Goal: Use online tool/utility: Utilize a website feature to perform a specific function

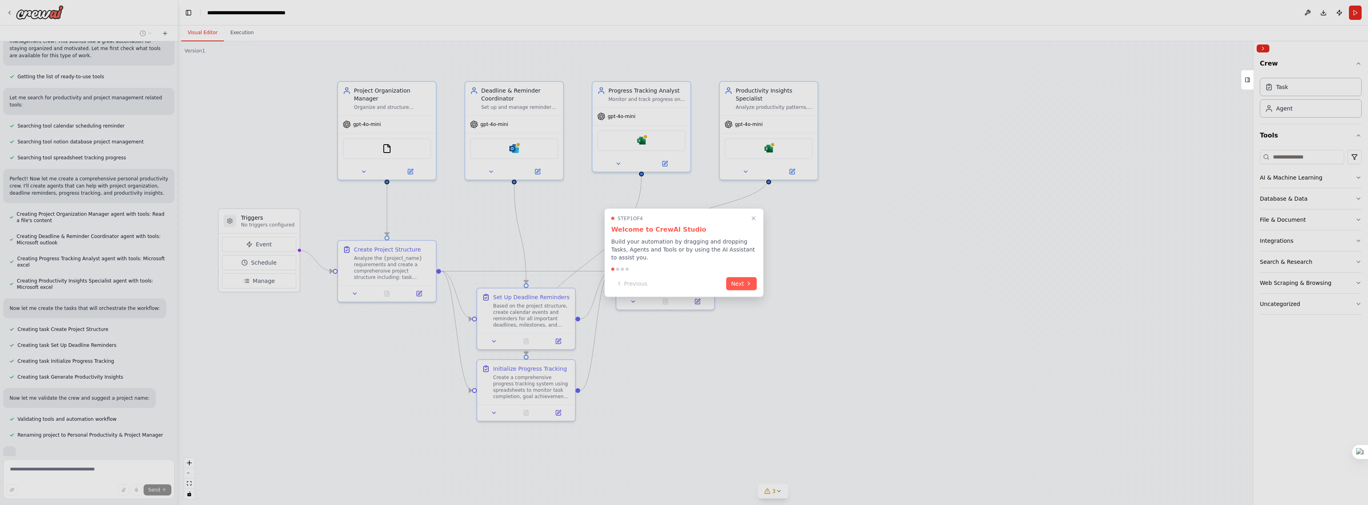
scroll to position [109, 0]
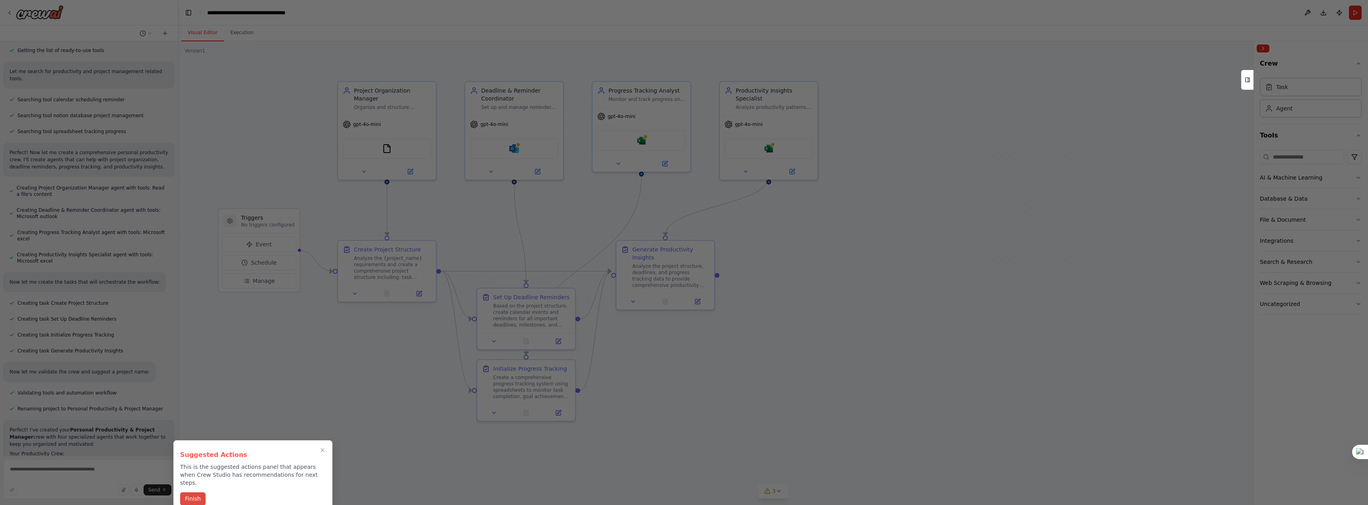
click at [188, 494] on button "Finish" at bounding box center [192, 499] width 25 height 13
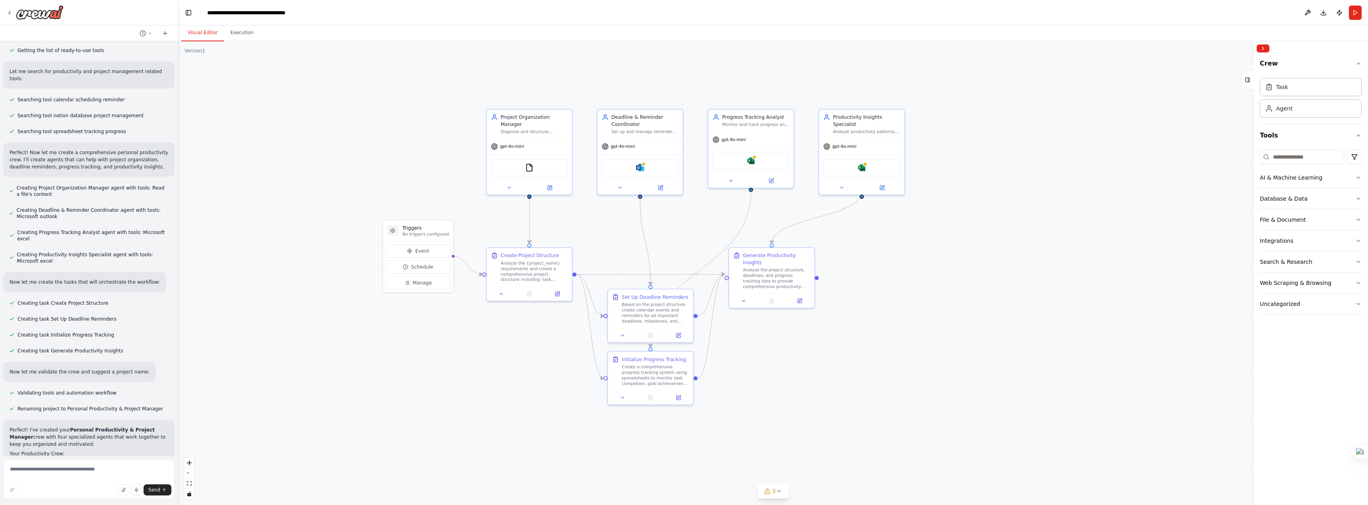
drag, startPoint x: 572, startPoint y: 256, endPoint x: 614, endPoint y: 246, distance: 43.3
click at [614, 246] on div ".deletable-edge-delete-btn { width: 20px; height: 20px; border: 0px solid #ffff…" at bounding box center [773, 273] width 1190 height 464
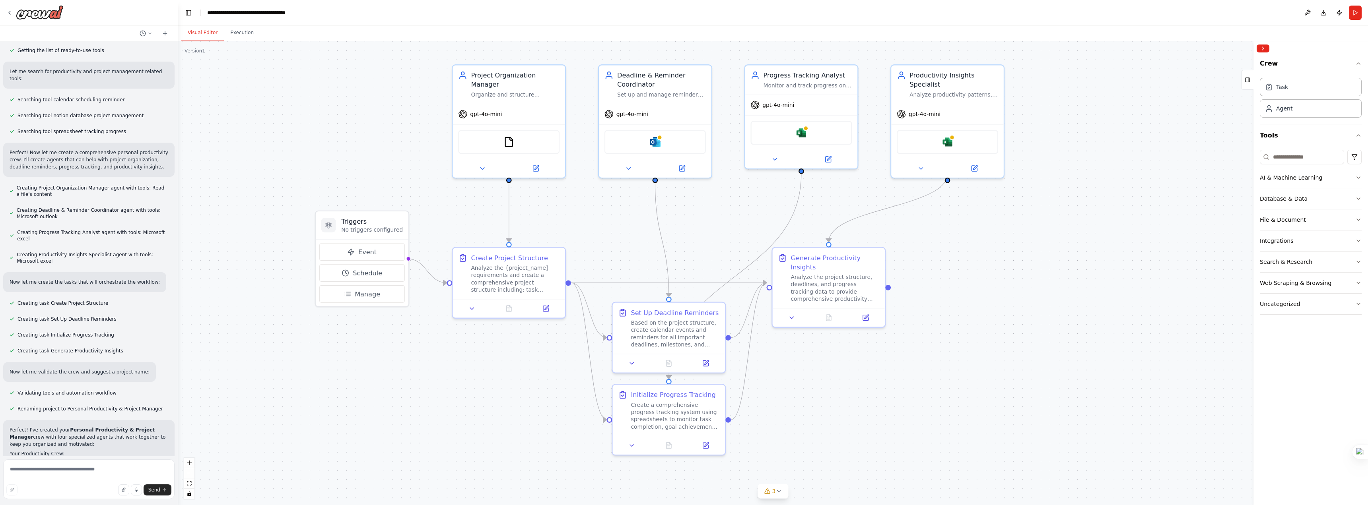
click at [1062, 436] on div ".deletable-edge-delete-btn { width: 20px; height: 20px; border: 0px solid #ffff…" at bounding box center [773, 273] width 1190 height 464
click at [509, 135] on img at bounding box center [508, 140] width 11 height 11
click at [655, 140] on img at bounding box center [655, 140] width 11 height 11
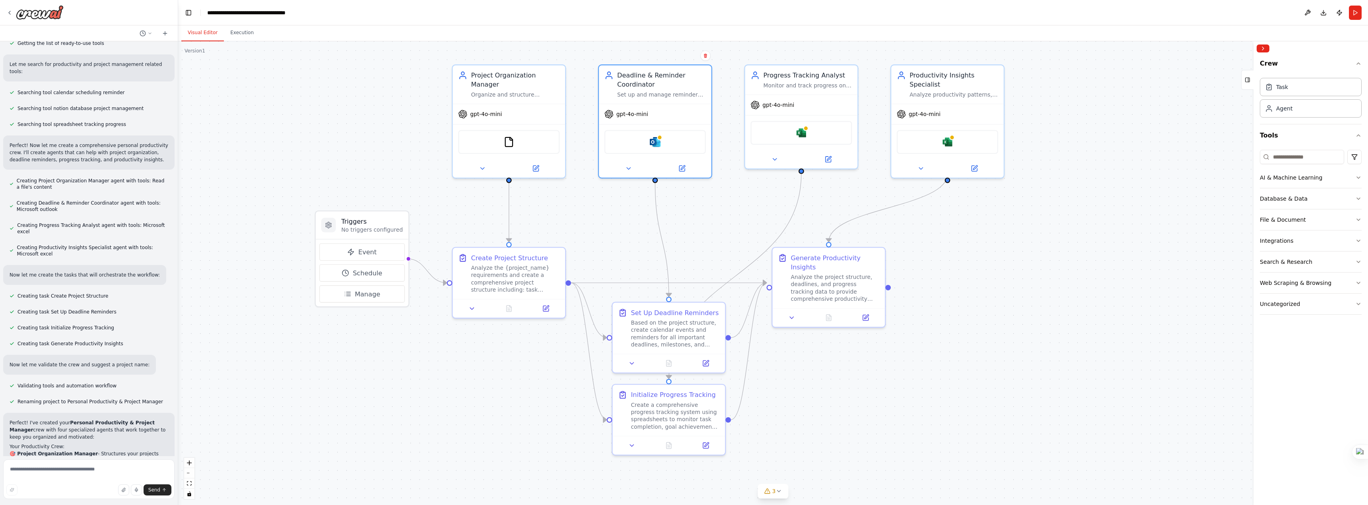
drag, startPoint x: 176, startPoint y: 122, endPoint x: 174, endPoint y: 118, distance: 4.3
click at [174, 118] on div "Create a crew that helps organize your personal projects, sets reminders for im…" at bounding box center [684, 252] width 1368 height 505
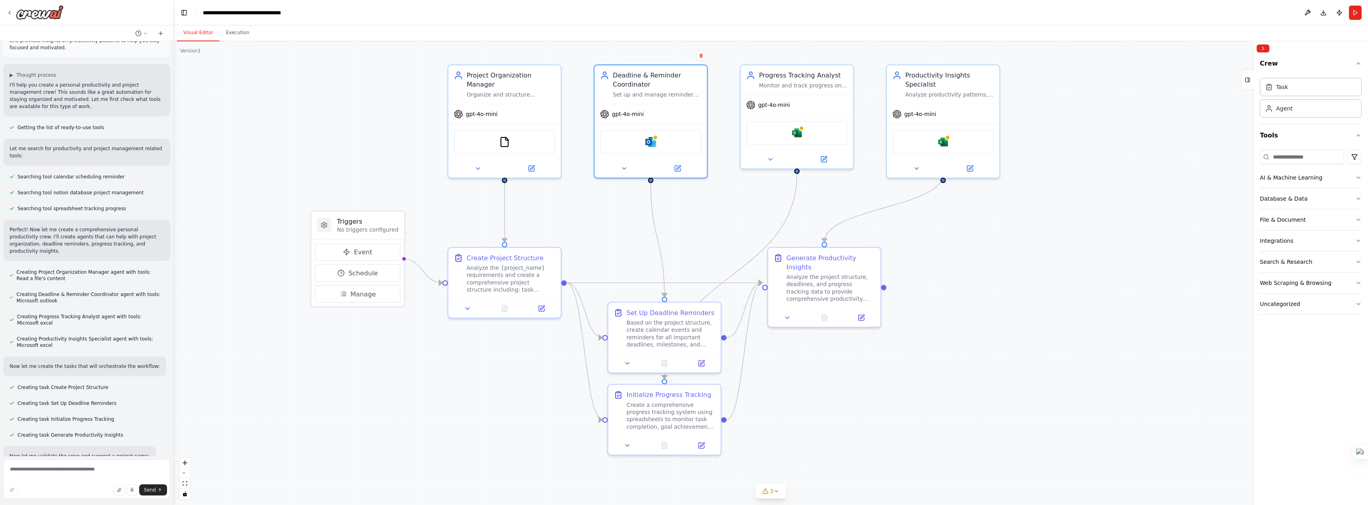
scroll to position [48, 0]
